Goal: Transaction & Acquisition: Purchase product/service

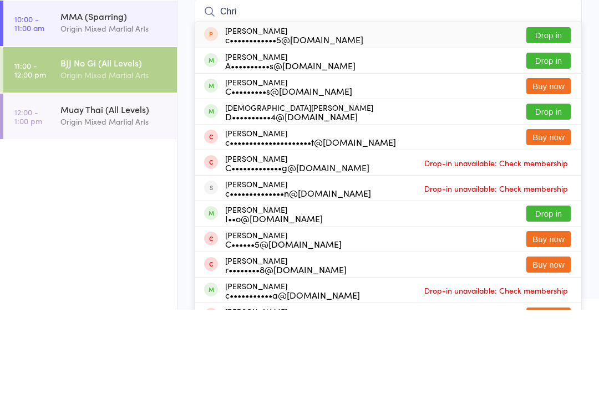
type input "Chri"
click at [556, 153] on button "Drop in" at bounding box center [548, 161] width 44 height 16
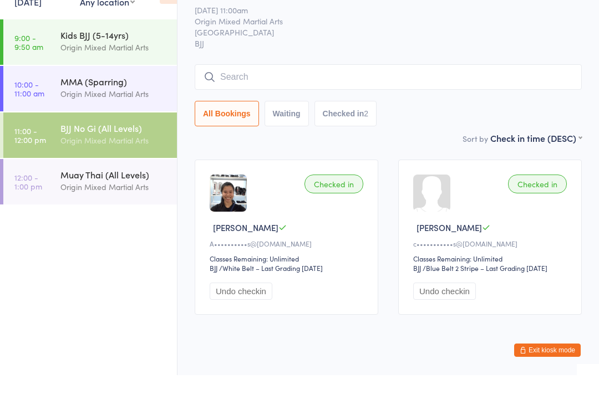
click at [282, 99] on input "search" at bounding box center [388, 112] width 387 height 26
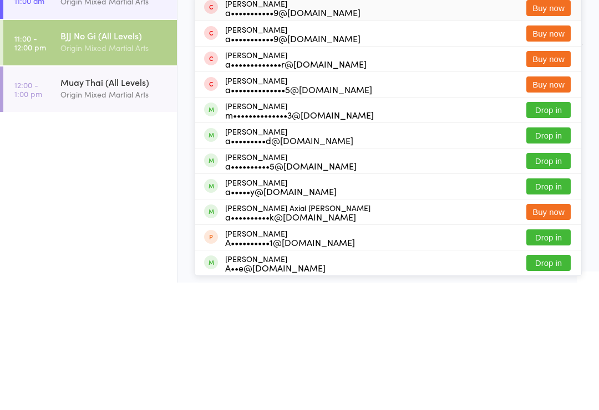
type input "Anthony"
click at [552, 255] on button "Drop in" at bounding box center [548, 263] width 44 height 16
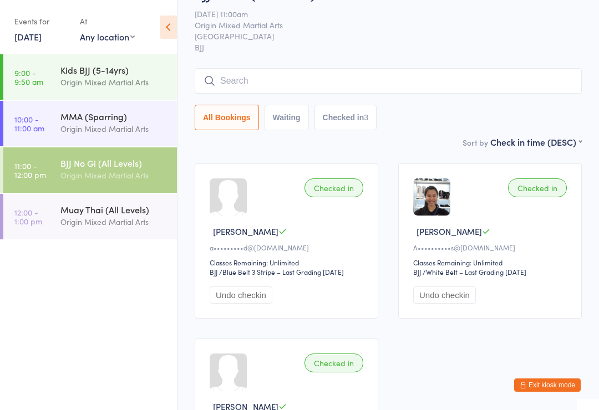
click at [314, 81] on input "search" at bounding box center [388, 81] width 387 height 26
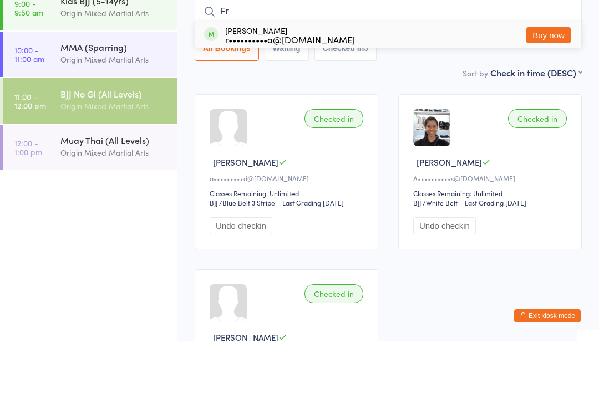
type input "F"
type input "Ravee"
click at [562, 96] on button "Drop in" at bounding box center [548, 104] width 44 height 16
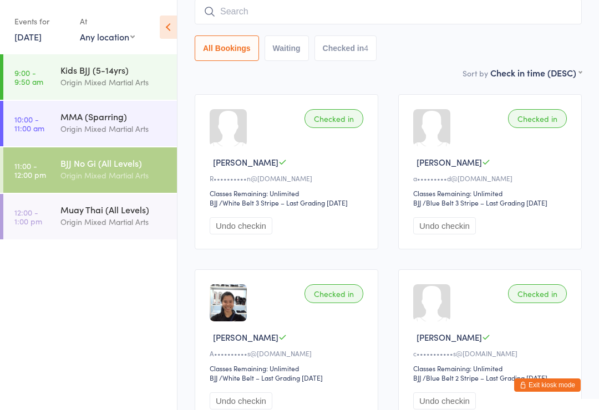
click at [384, 8] on input "search" at bounding box center [388, 12] width 387 height 26
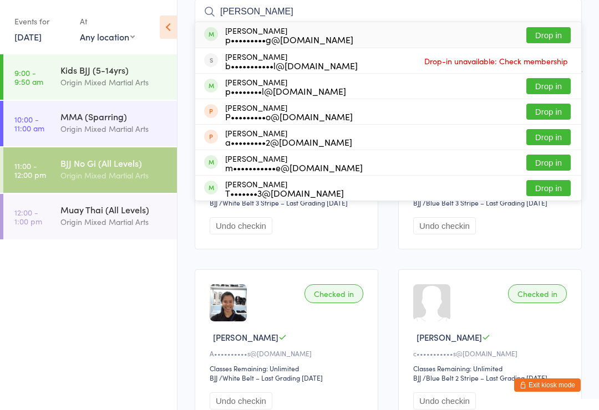
type input "Patrick"
click at [557, 37] on button "Drop in" at bounding box center [548, 35] width 44 height 16
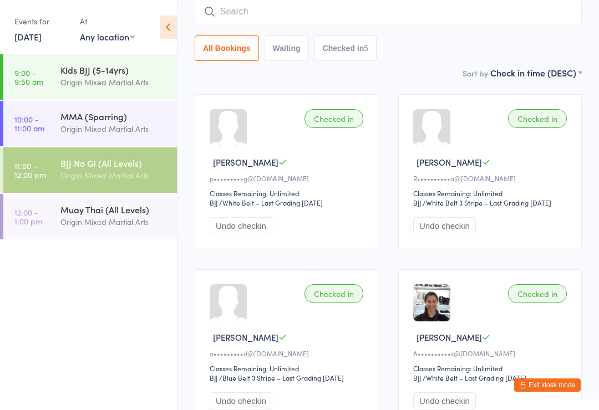
click at [570, 382] on button "Exit kiosk mode" at bounding box center [547, 385] width 67 height 13
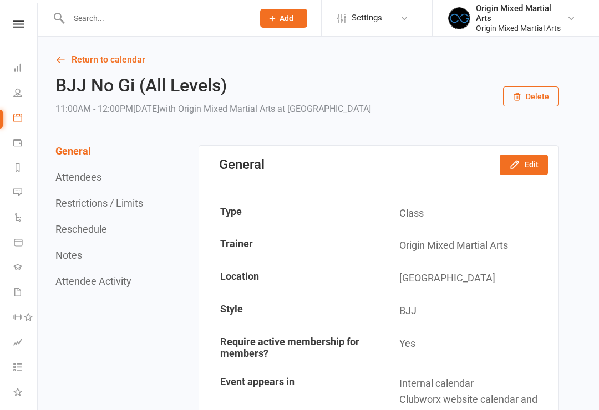
click at [16, 22] on icon at bounding box center [18, 24] width 11 height 7
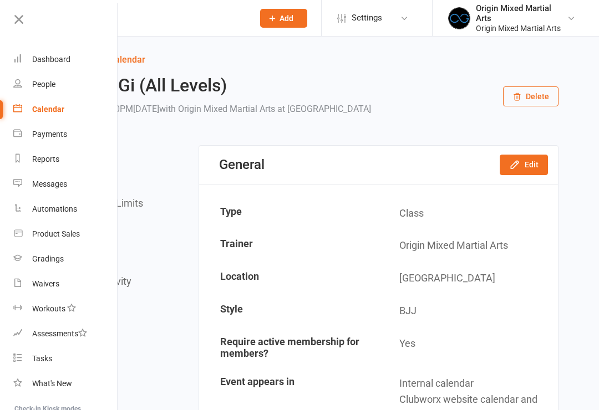
click at [80, 232] on link "Product Sales" at bounding box center [65, 234] width 105 height 25
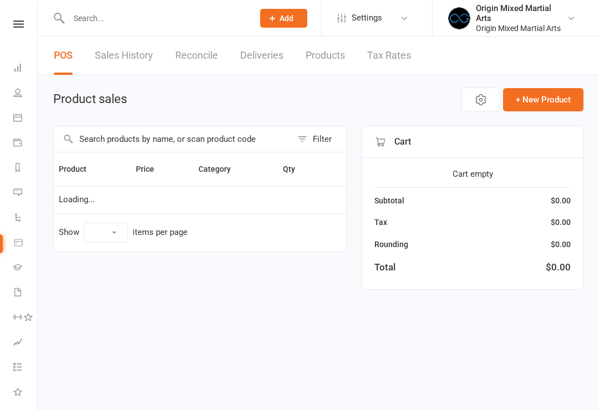
select select "10"
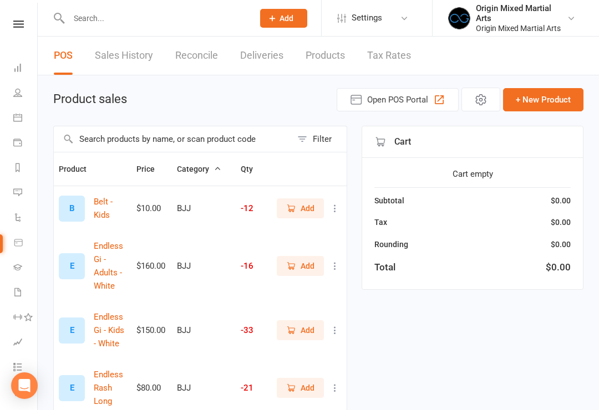
click at [418, 97] on span "Open POS Portal" at bounding box center [397, 99] width 61 height 13
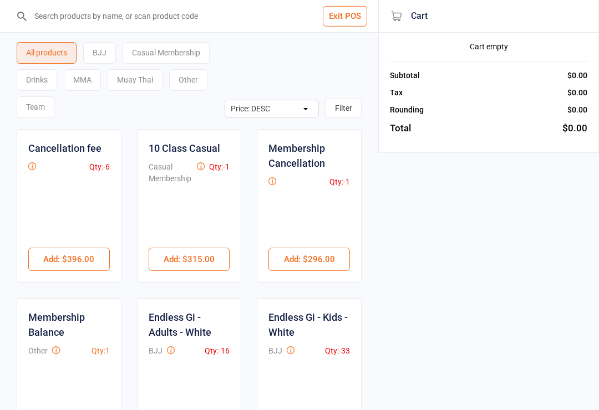
select select "price-desc"
click at [44, 80] on div "Drinks" at bounding box center [37, 80] width 40 height 22
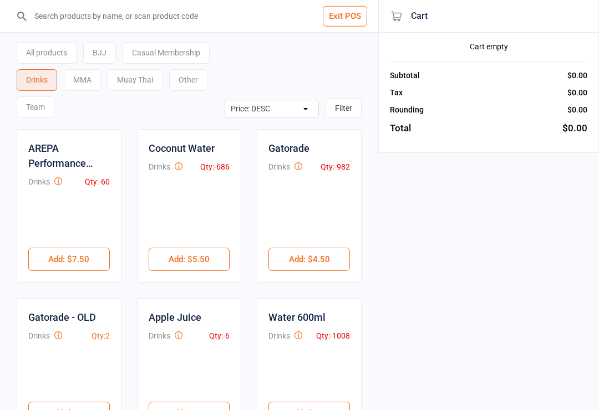
click at [321, 263] on button "Add : $4.50" at bounding box center [309, 259] width 82 height 23
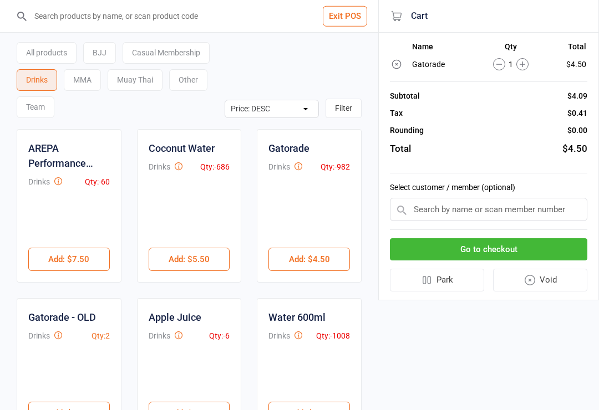
click at [519, 245] on button "Go to checkout" at bounding box center [488, 249] width 197 height 23
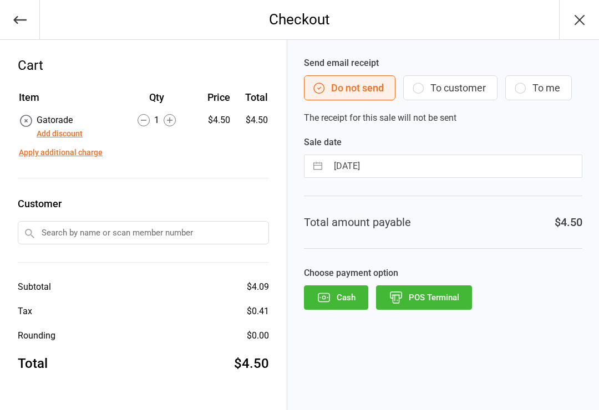
click at [455, 301] on button "POS Terminal" at bounding box center [424, 298] width 96 height 24
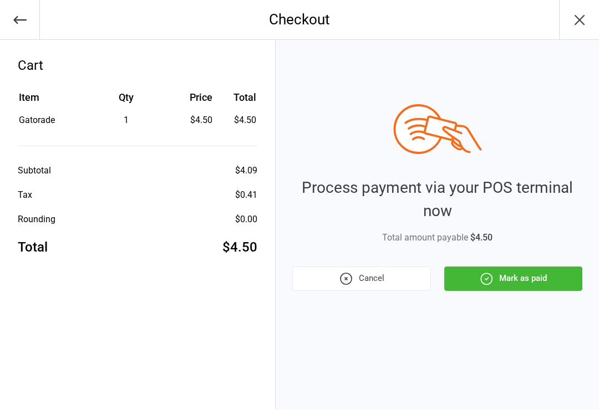
click at [535, 273] on button "Mark as paid" at bounding box center [513, 279] width 138 height 24
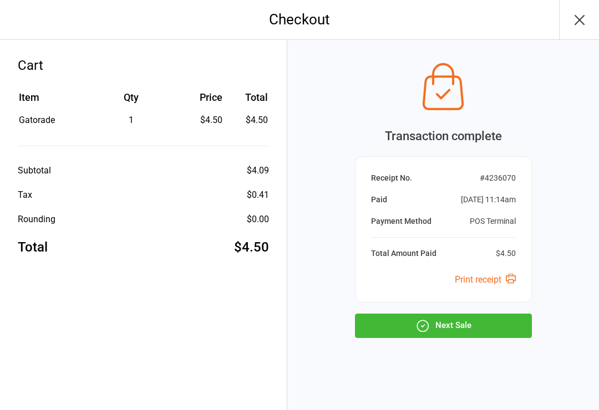
click at [474, 327] on button "Next Sale" at bounding box center [443, 326] width 177 height 24
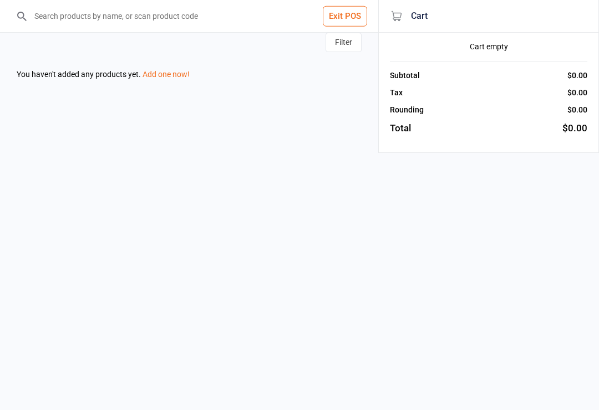
select select "price-desc"
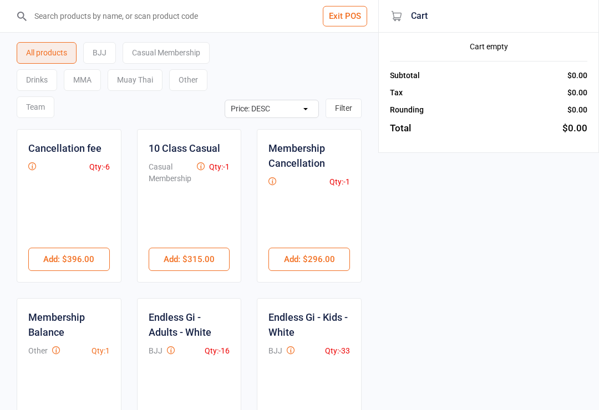
click at [355, 11] on button "Exit POS" at bounding box center [345, 16] width 44 height 21
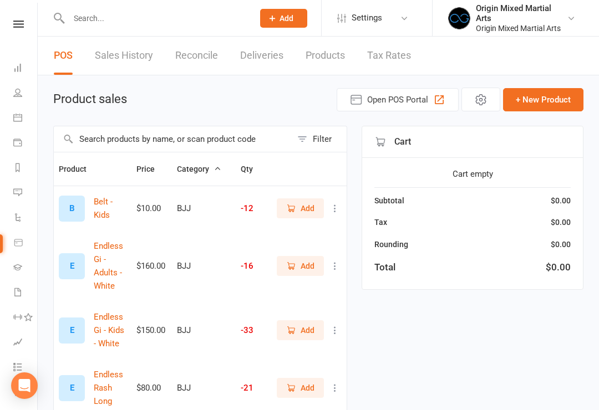
click at [14, 26] on icon at bounding box center [18, 24] width 11 height 7
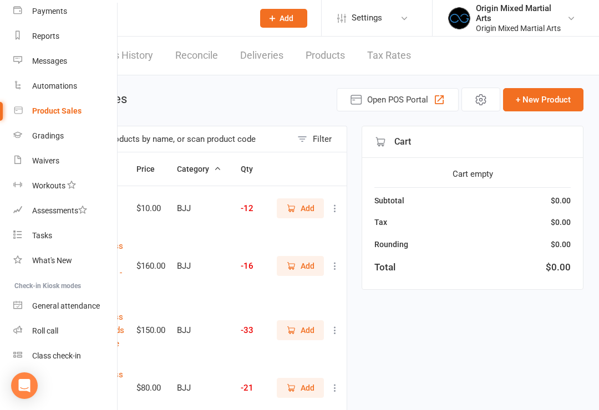
scroll to position [123, 0]
click at [67, 360] on div "Class check-in" at bounding box center [56, 356] width 49 height 9
